Goal: Check status

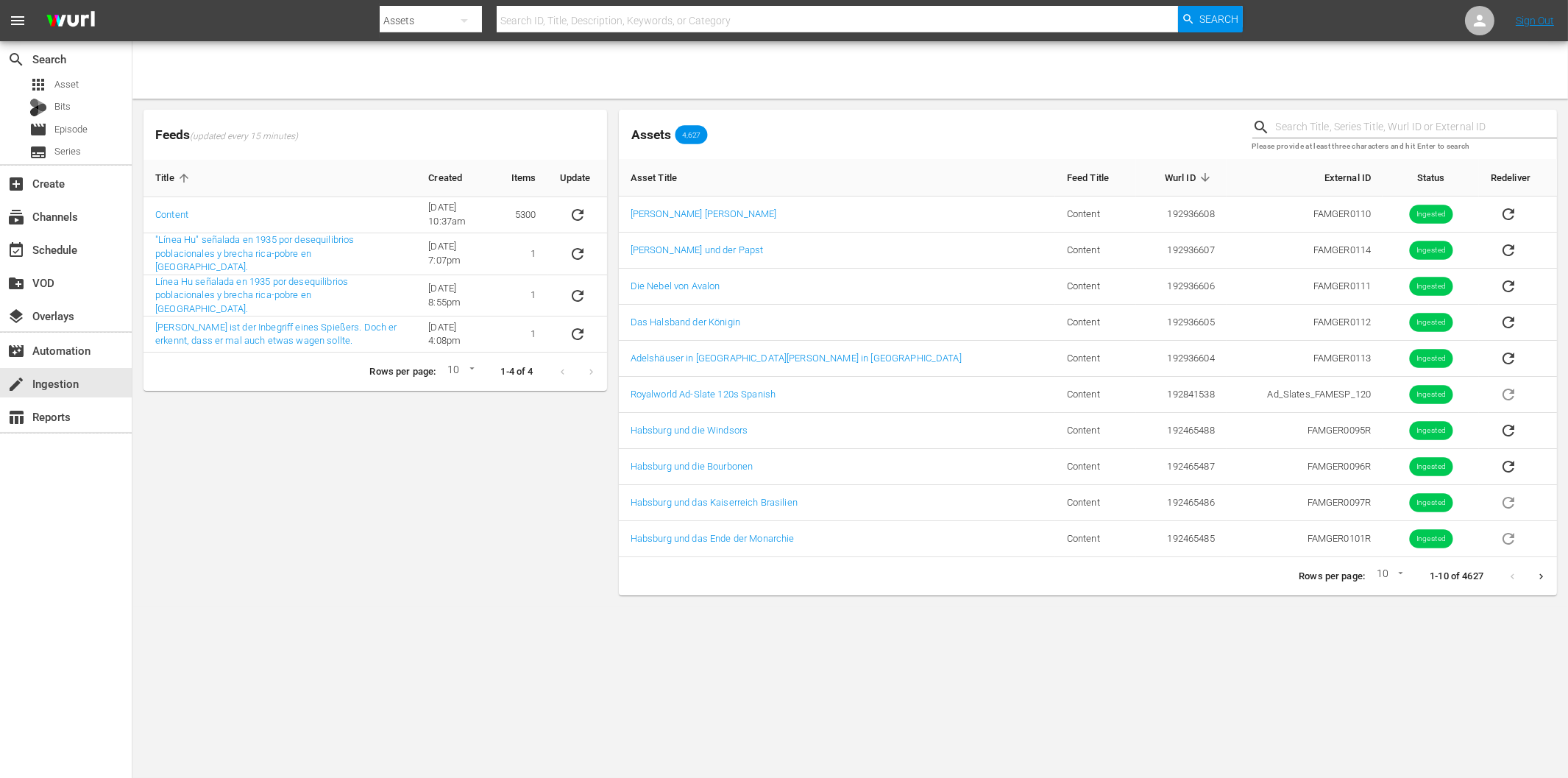
click at [436, 497] on div "Feeds (updated every 15 minutes) Title Created Items Update Content [DATE] 10:3…" at bounding box center [375, 352] width 475 height 497
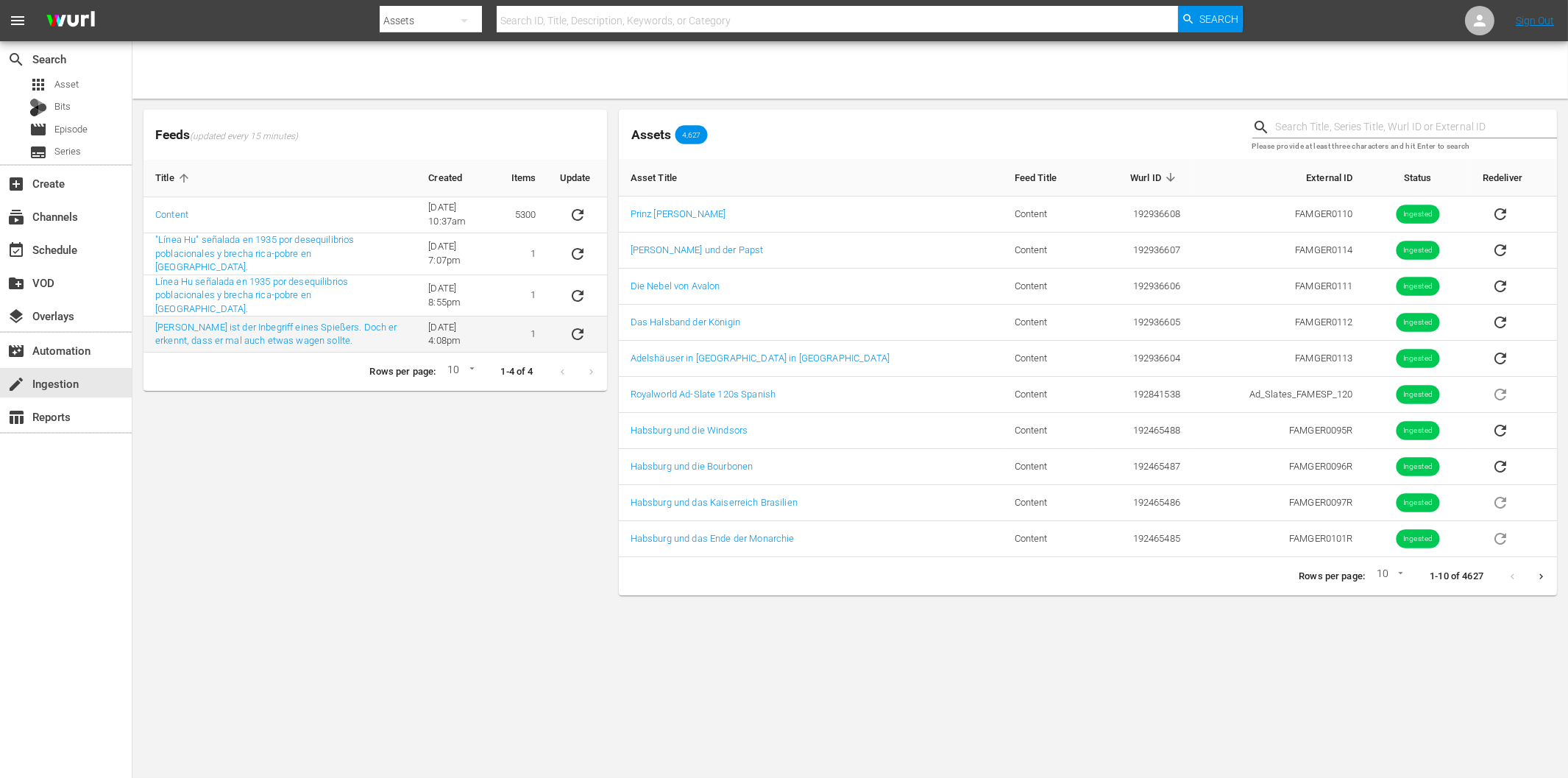
drag, startPoint x: 435, startPoint y: 453, endPoint x: 277, endPoint y: 336, distance: 196.6
click at [432, 453] on div "Feeds (updated every 15 minutes) Title Created Items Update Content 6/8/22 @ 10…" at bounding box center [375, 352] width 475 height 497
click at [1395, 132] on input "text" at bounding box center [1416, 127] width 281 height 22
paste input "FAMGER0109"
type input "FAMGER0109"
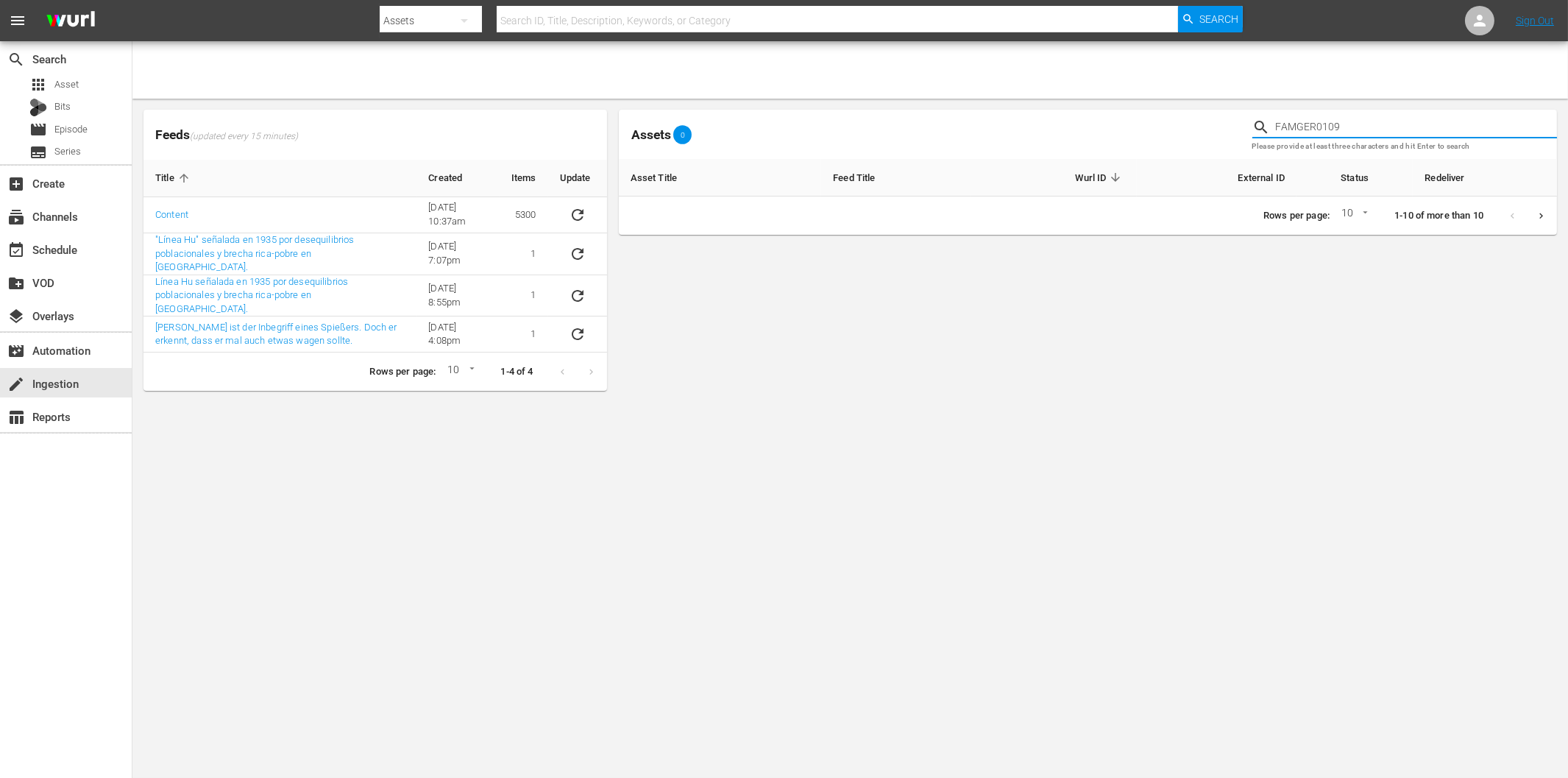
click at [1367, 130] on input "FAMGER0109" at bounding box center [1416, 127] width 281 height 22
click at [277, 511] on body "menu Search By Assets Search ID, Title, Description, Keywords, or Category Sear…" at bounding box center [784, 389] width 1568 height 778
click at [578, 215] on icon "sticky table" at bounding box center [578, 215] width 18 height 18
click at [64, 247] on div "event_available Schedule" at bounding box center [41, 247] width 83 height 14
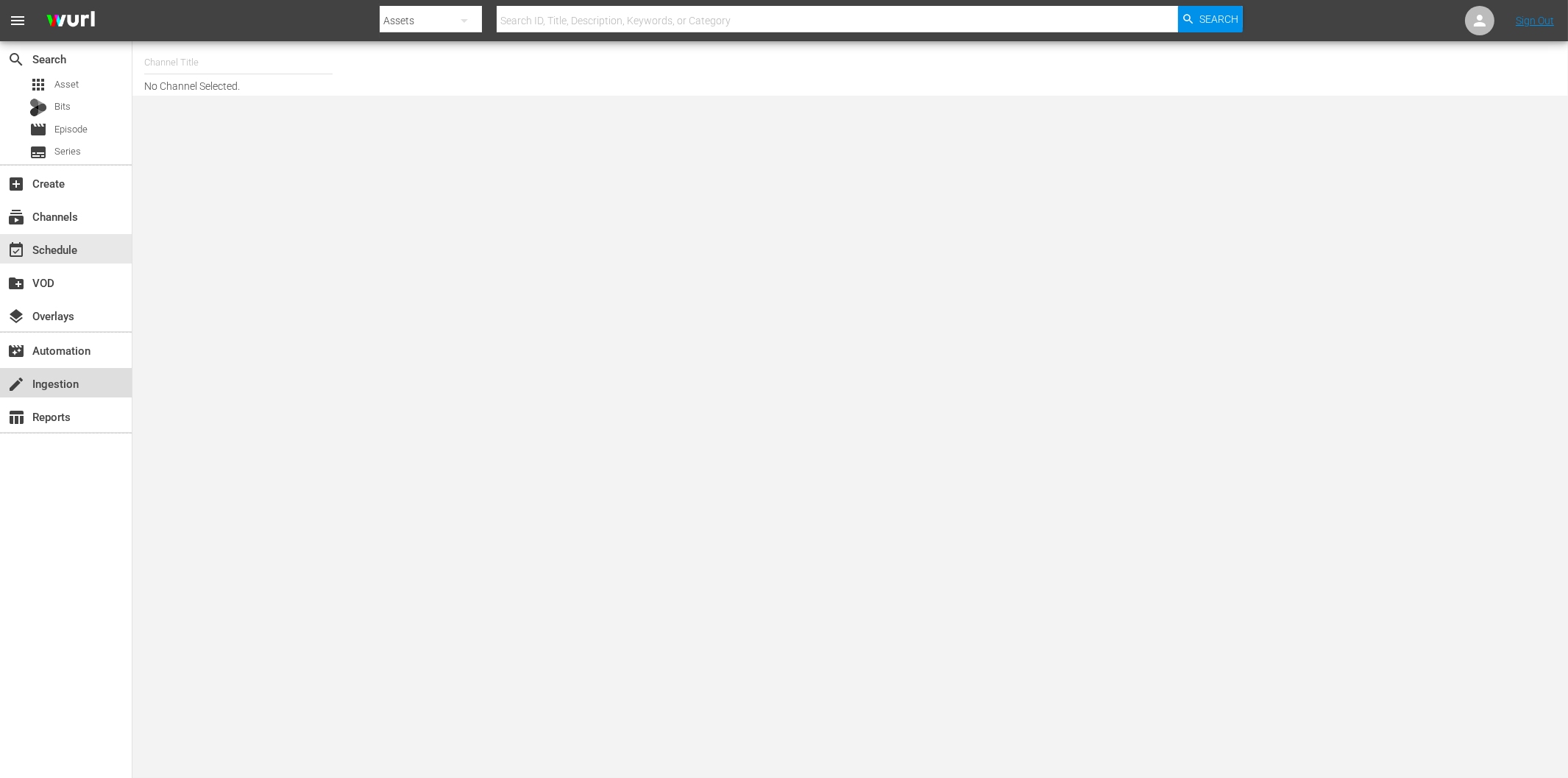
click at [72, 379] on div "create Ingestion" at bounding box center [41, 381] width 83 height 14
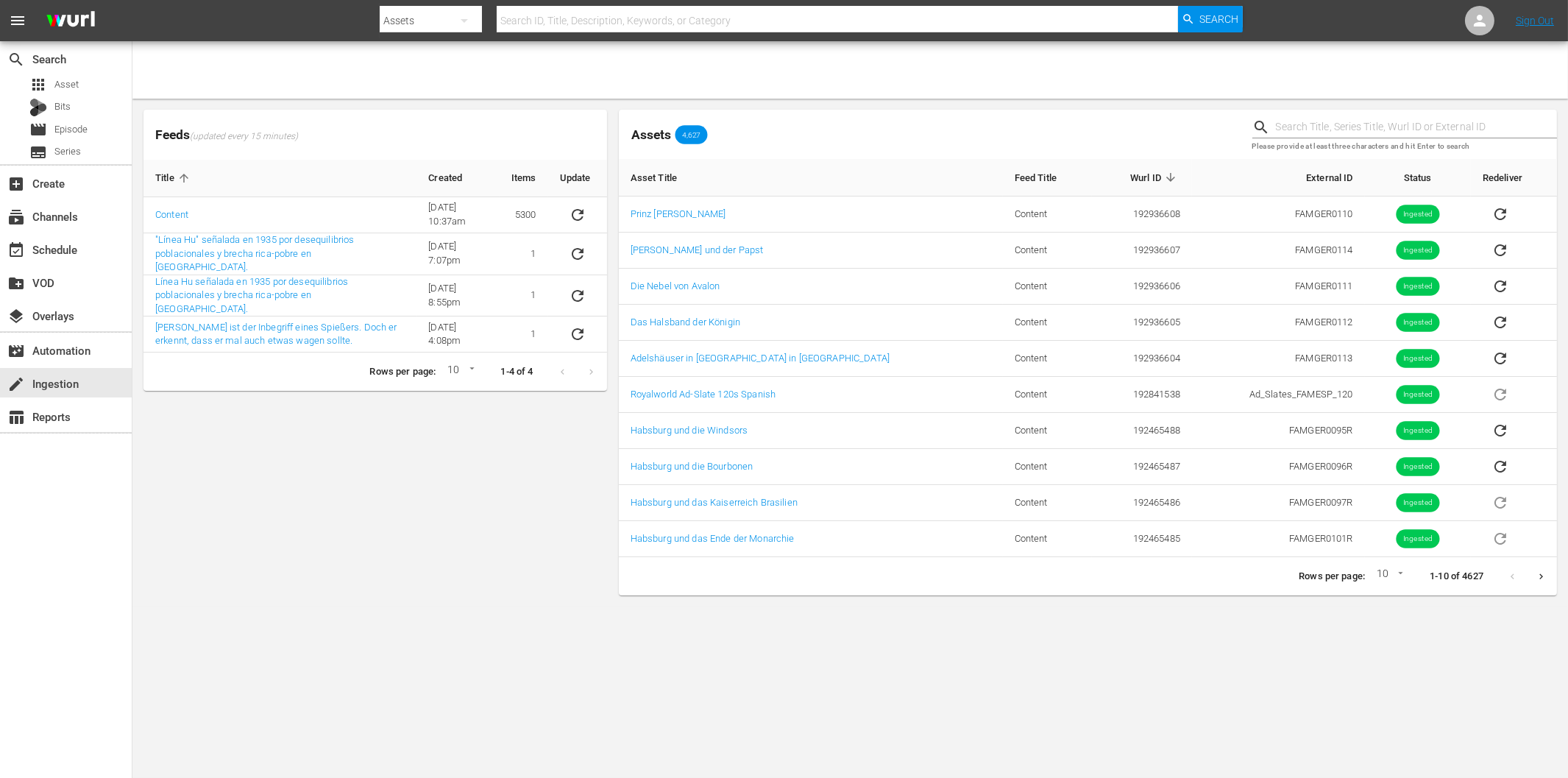
click at [341, 476] on div "Feeds (updated every 15 minutes) Title Created Items Update Content 6/8/22 @ 10…" at bounding box center [375, 352] width 475 height 497
